Goal: Transaction & Acquisition: Subscribe to service/newsletter

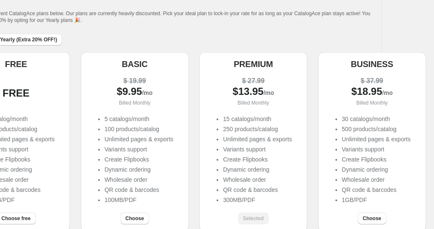
scroll to position [84, 48]
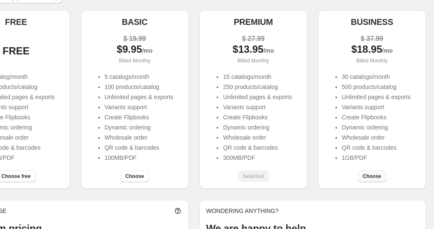
click at [372, 178] on span "Choose" at bounding box center [372, 176] width 19 height 7
